Goal: Information Seeking & Learning: Learn about a topic

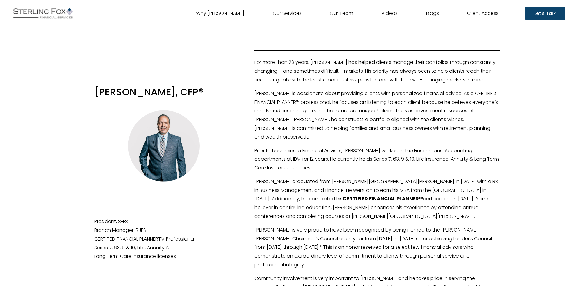
click at [222, 12] on link "Why [PERSON_NAME]" at bounding box center [220, 13] width 48 height 10
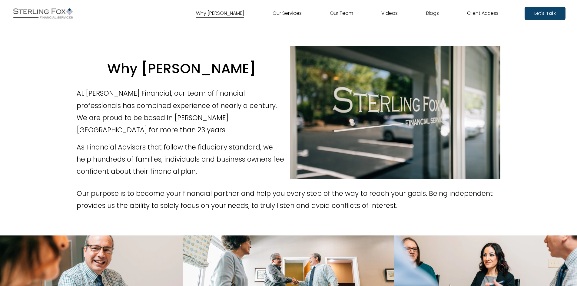
click at [286, 13] on link "Our Services" at bounding box center [287, 13] width 29 height 10
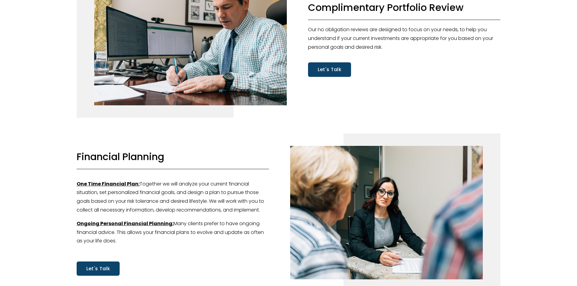
scroll to position [121, 0]
